Goal: Task Accomplishment & Management: Use online tool/utility

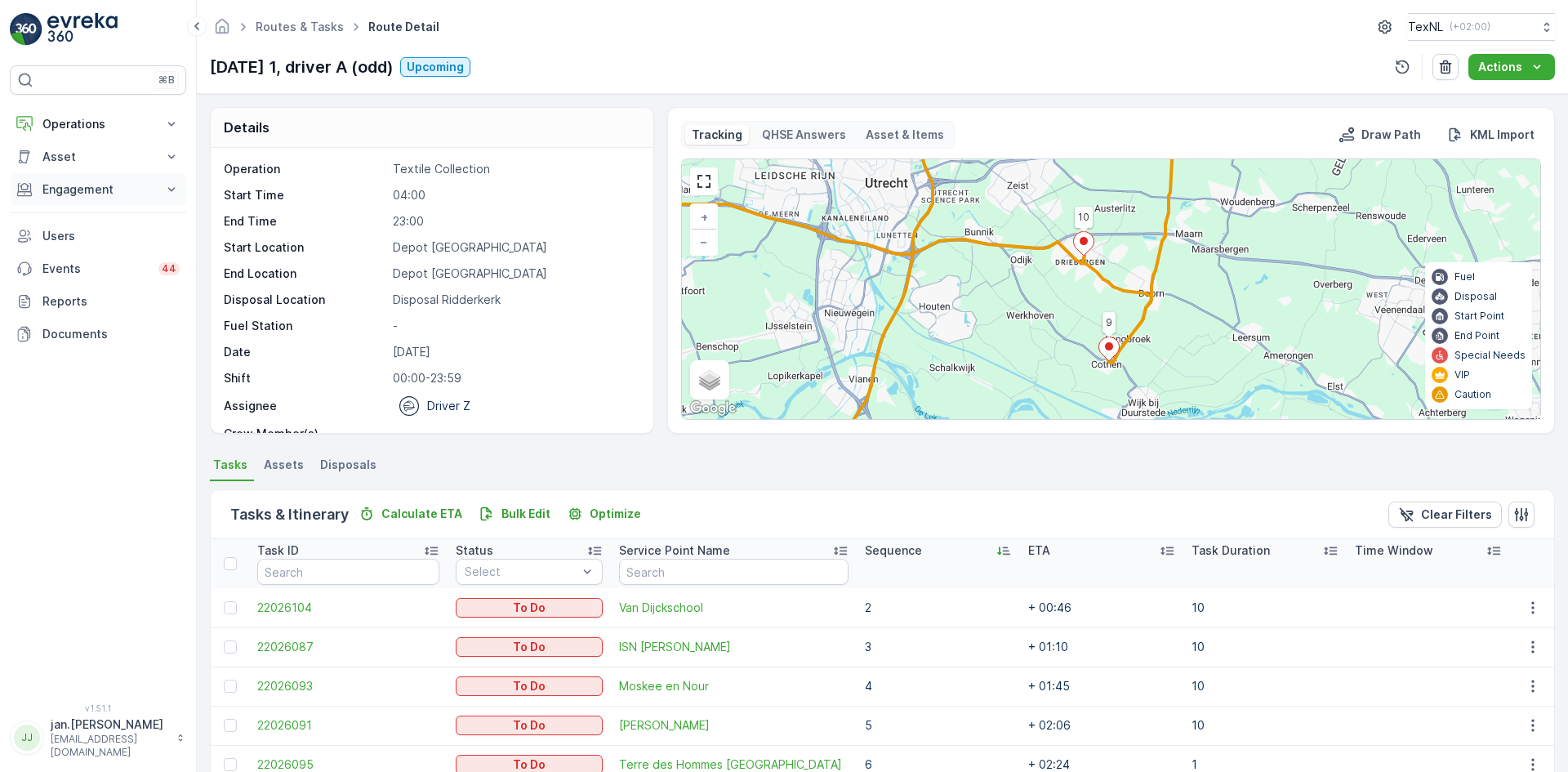
click at [89, 193] on p "Engagement" at bounding box center [98, 190] width 111 height 17
click at [63, 304] on p "Orders" at bounding box center [60, 309] width 38 height 17
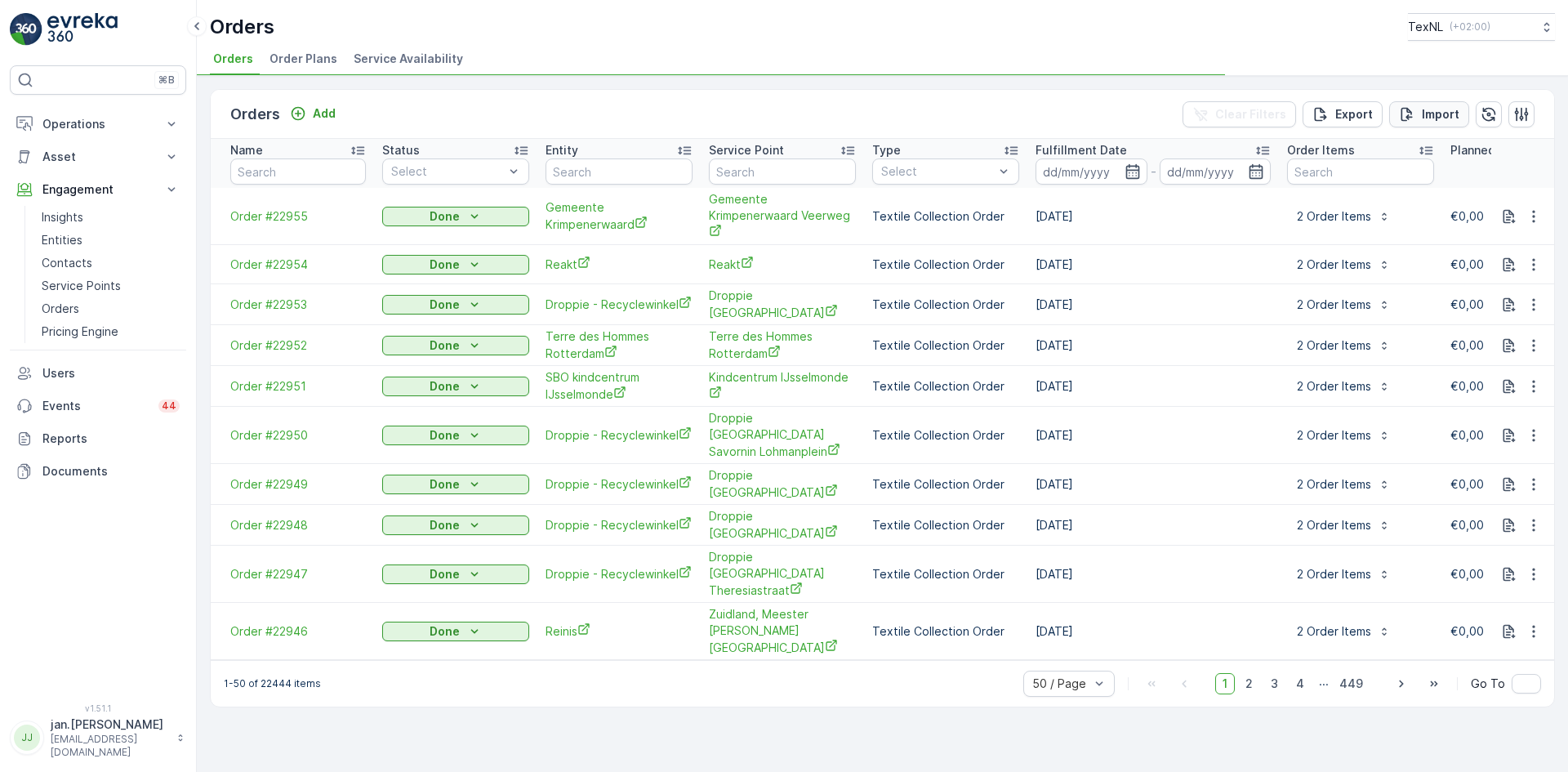
click at [1437, 119] on p "Import" at bounding box center [1440, 114] width 38 height 17
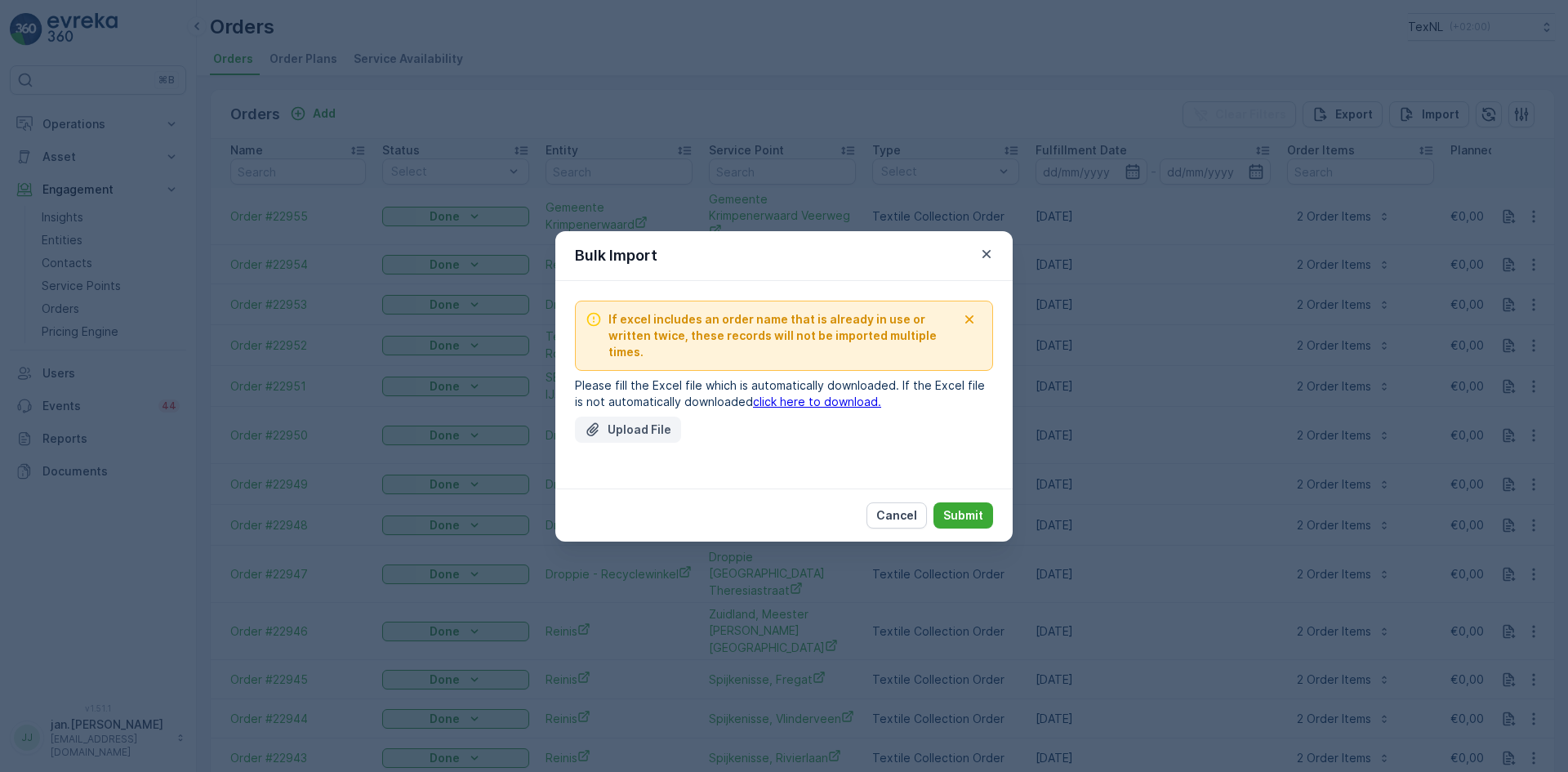
click at [651, 421] on p "Upload File" at bounding box center [638, 429] width 64 height 17
click at [798, 394] on link "click here to download." at bounding box center [816, 401] width 128 height 14
click at [631, 425] on p "Upload File" at bounding box center [638, 429] width 64 height 17
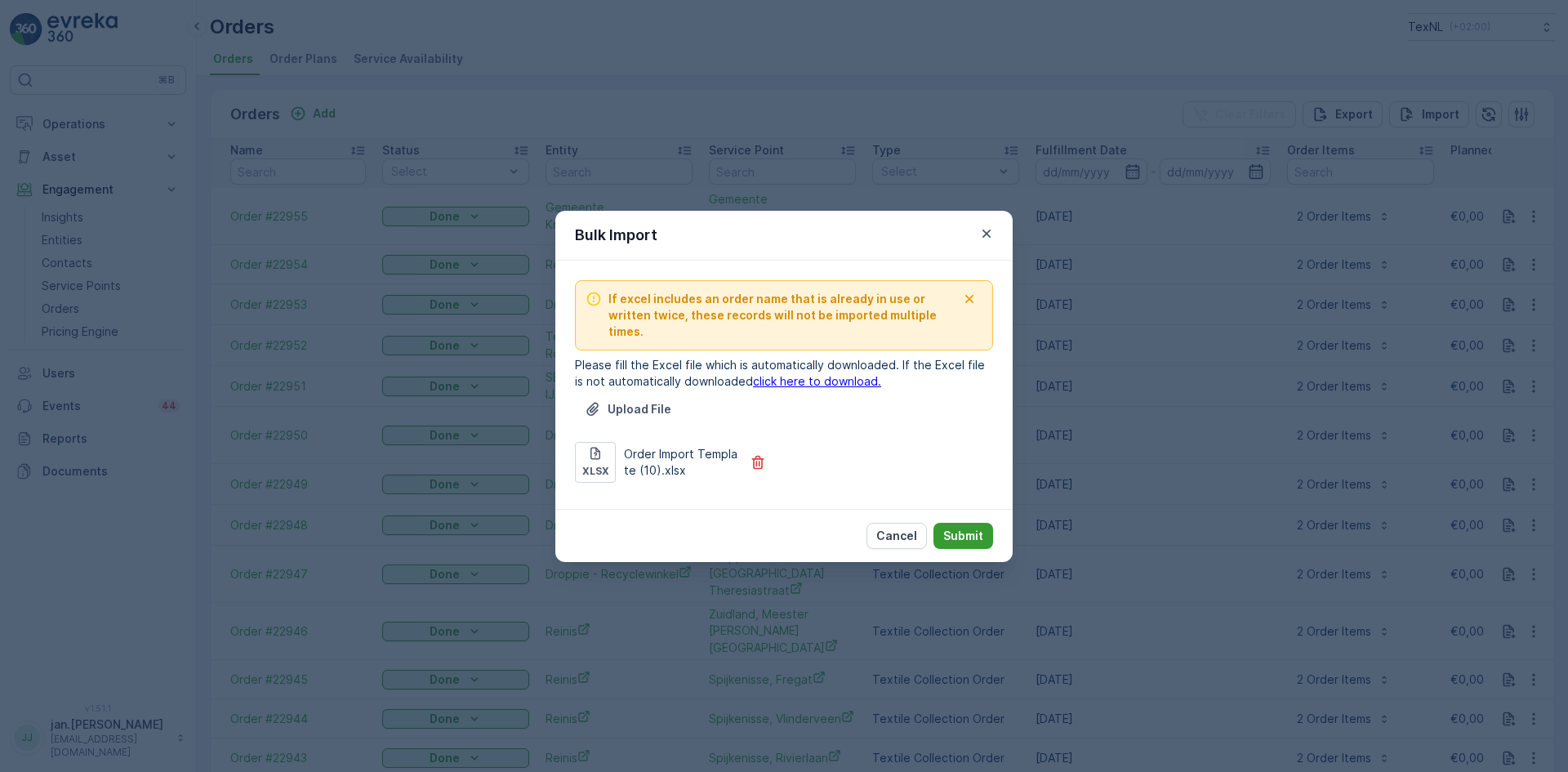
click at [966, 528] on p "Submit" at bounding box center [963, 536] width 40 height 17
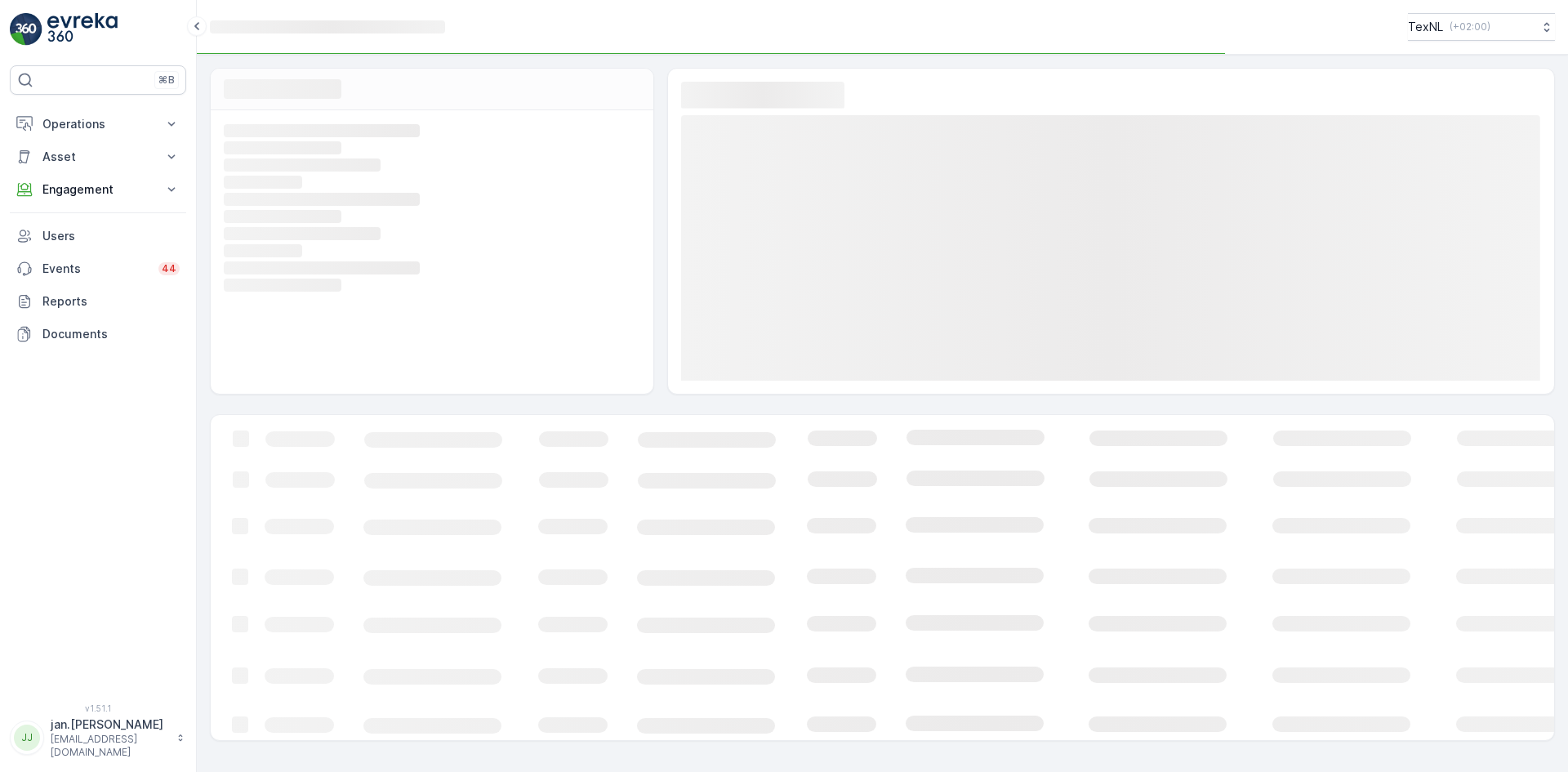
click at [287, 205] on rect at bounding box center [430, 199] width 413 height 15
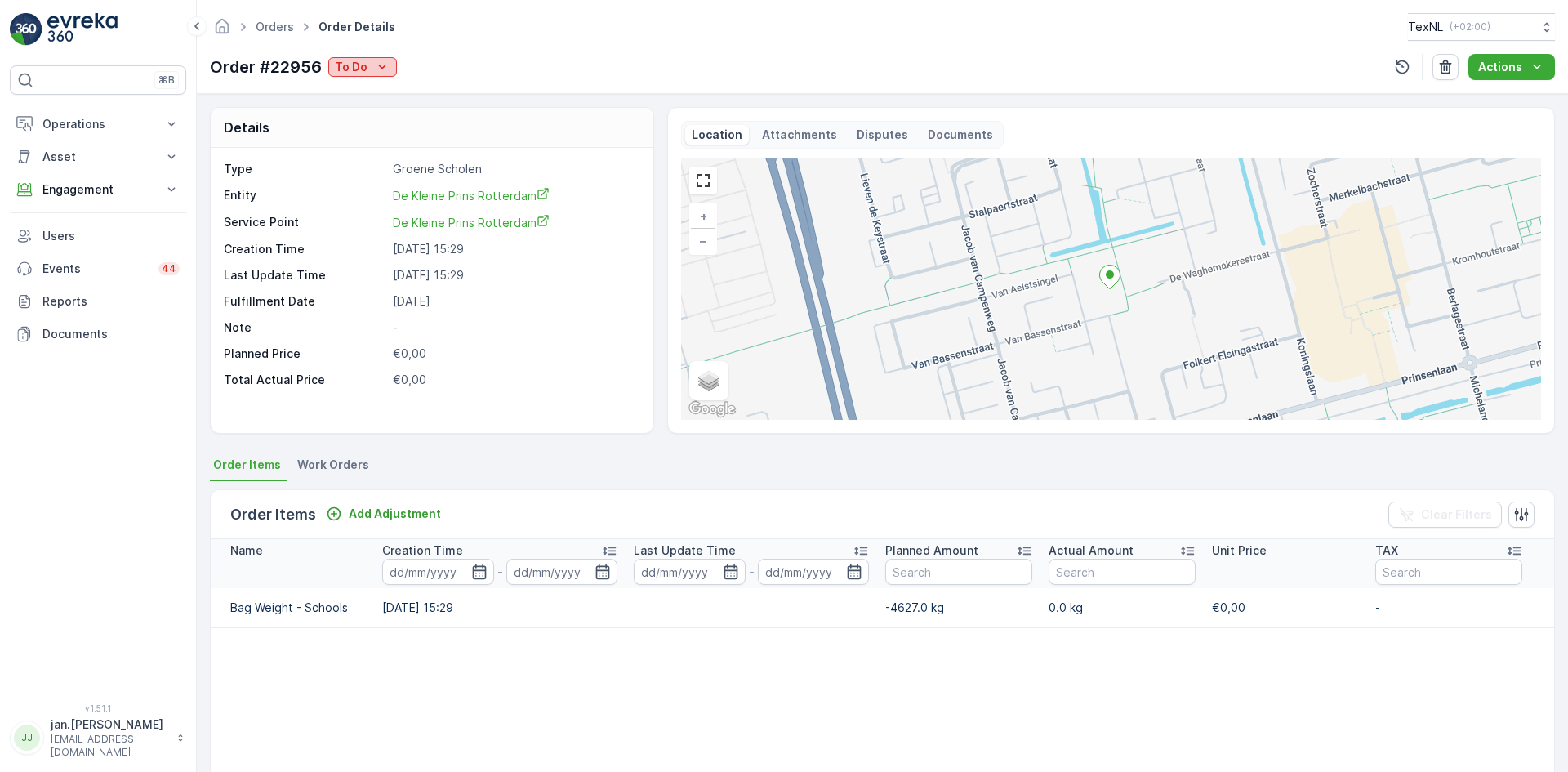
click at [353, 62] on p "To Do" at bounding box center [350, 67] width 32 height 17
click at [357, 89] on span "Done" at bounding box center [353, 91] width 29 height 17
